Goal: Browse casually: Explore the website without a specific task or goal

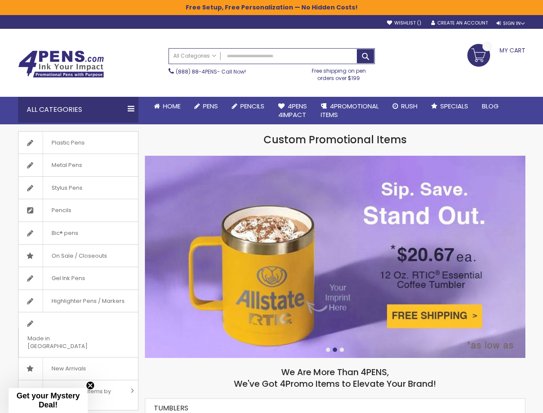
click at [510, 23] on div "Sign In" at bounding box center [510, 23] width 28 height 6
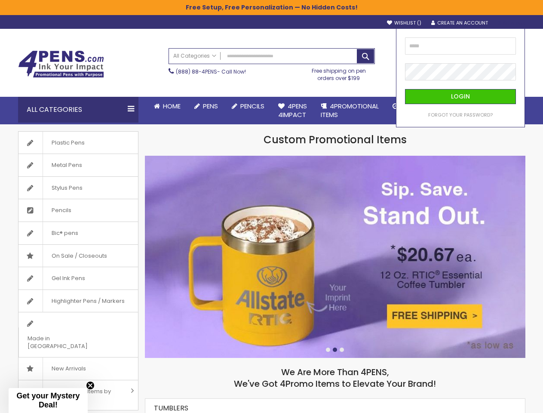
click at [219, 85] on div "Search All Categories All Categories Pens Plastic Pens Metal Pens Grip Pens Las…" at bounding box center [271, 65] width 206 height 42
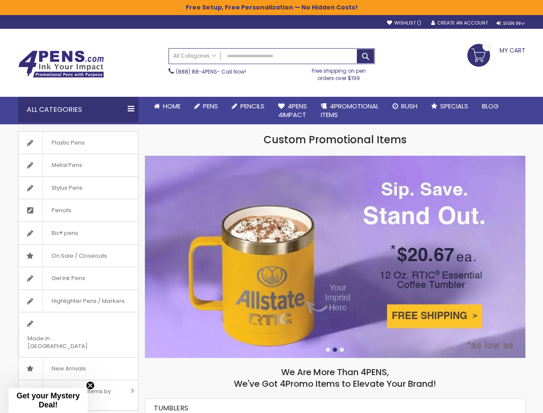
click at [221, 96] on div "Toggle Nav Search All Categories All Categories Pens Plastic Pens Metal Pens Gr…" at bounding box center [272, 62] width 516 height 67
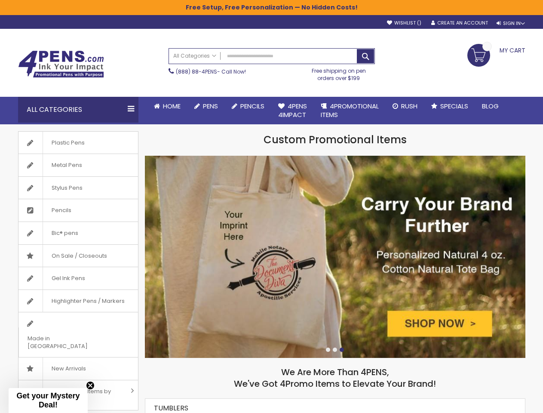
click at [78, 110] on div "All Categories" at bounding box center [78, 110] width 120 height 26
click at [335, 350] on div at bounding box center [335, 349] width 4 height 4
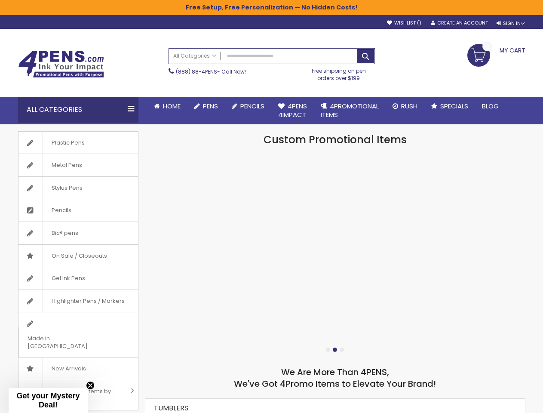
click at [48, 400] on span "Get your Mystery Deal!" at bounding box center [47, 400] width 63 height 18
click at [90, 409] on icon "Close teaser" at bounding box center [89, 410] width 3 height 3
